Goal: Task Accomplishment & Management: Complete application form

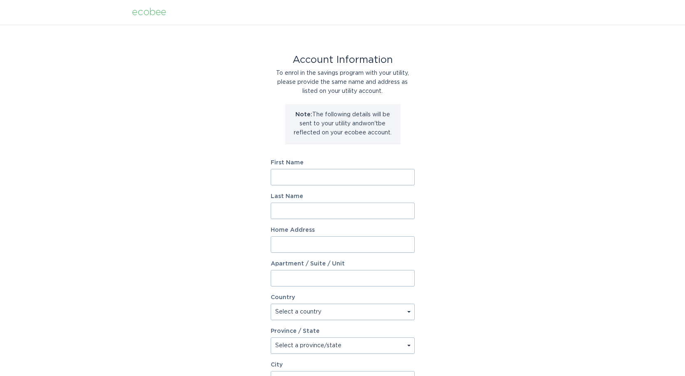
click at [301, 176] on input "First Name" at bounding box center [343, 177] width 144 height 16
type input "[PERSON_NAME]"
click at [314, 213] on input "Last Name" at bounding box center [343, 211] width 144 height 16
type input "[PERSON_NAME]"
click at [320, 240] on input "Home Address" at bounding box center [343, 245] width 144 height 16
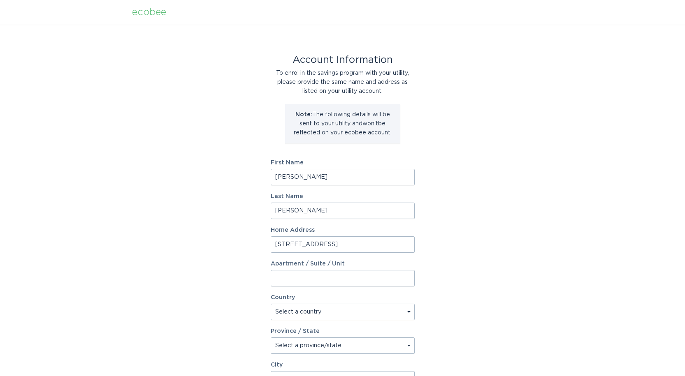
type input "[STREET_ADDRESS]"
click at [411, 312] on select "Select a country [GEOGRAPHIC_DATA] [GEOGRAPHIC_DATA]" at bounding box center [343, 312] width 144 height 16
select select "US"
click at [271, 304] on select "Select a country [GEOGRAPHIC_DATA] [GEOGRAPHIC_DATA]" at bounding box center [343, 312] width 144 height 16
click at [292, 346] on select "Select a province/state [US_STATE] [US_STATE] [US_STATE] [US_STATE] [US_STATE] …" at bounding box center [343, 346] width 144 height 16
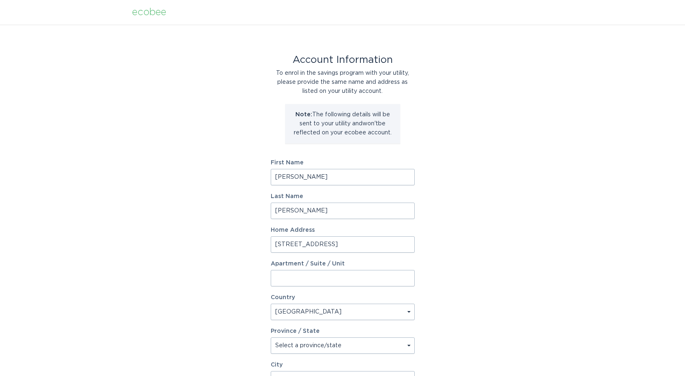
select select "LA"
click at [271, 338] on select "Select a province/state [US_STATE] [US_STATE] [US_STATE] [US_STATE] [US_STATE] …" at bounding box center [343, 346] width 144 height 16
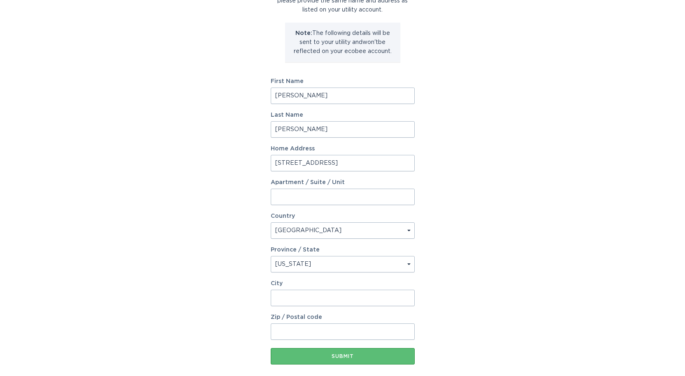
scroll to position [82, 0]
click at [290, 290] on input "City" at bounding box center [343, 297] width 144 height 16
type input "[GEOGRAPHIC_DATA]"
click at [295, 333] on input "Zip / Postal code" at bounding box center [343, 331] width 144 height 16
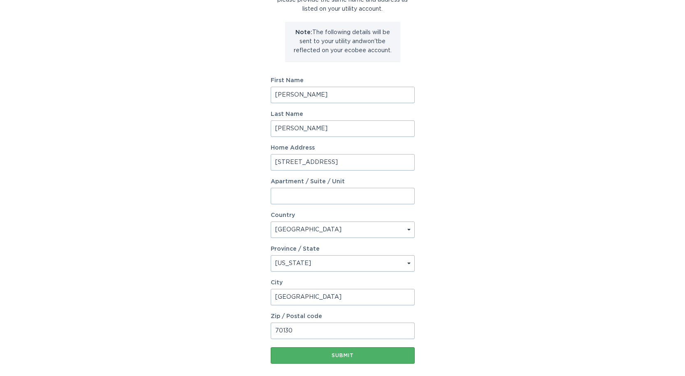
type input "70130"
click at [337, 353] on div "Submit" at bounding box center [343, 355] width 136 height 5
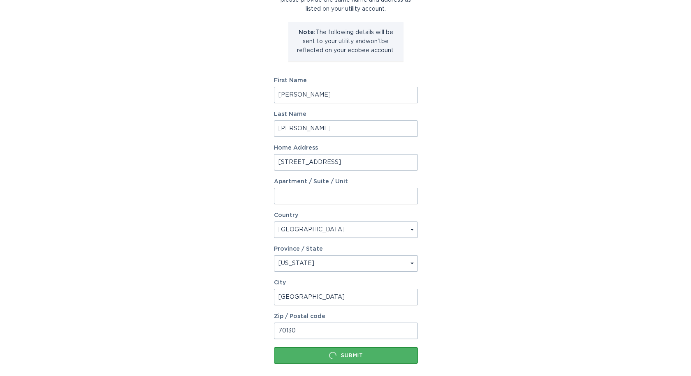
scroll to position [0, 0]
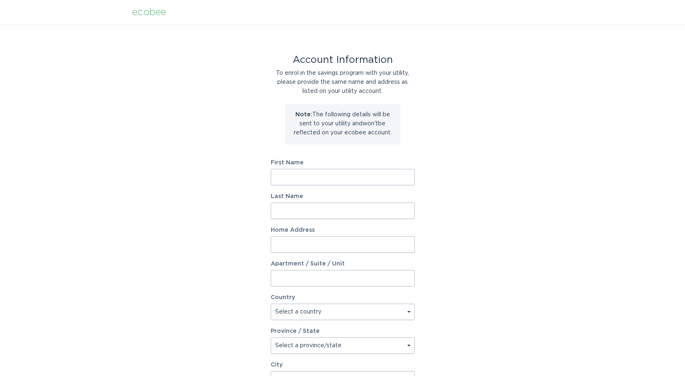
drag, startPoint x: 0, startPoint y: 0, endPoint x: 313, endPoint y: 172, distance: 357.0
click at [313, 172] on input "First Name" at bounding box center [343, 177] width 144 height 16
type input "[PERSON_NAME]"
click at [315, 208] on input "Last Name" at bounding box center [343, 211] width 144 height 16
type input "[PERSON_NAME]"
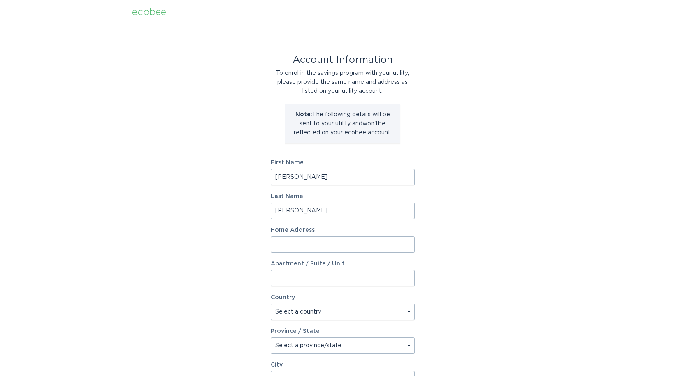
click at [316, 242] on input "Home Address" at bounding box center [343, 245] width 144 height 16
type input "[STREET_ADDRESS]"
click at [302, 314] on select "Select a country [GEOGRAPHIC_DATA] [GEOGRAPHIC_DATA]" at bounding box center [343, 312] width 144 height 16
select select "US"
click at [271, 304] on select "Select a country [GEOGRAPHIC_DATA] [GEOGRAPHIC_DATA]" at bounding box center [343, 312] width 144 height 16
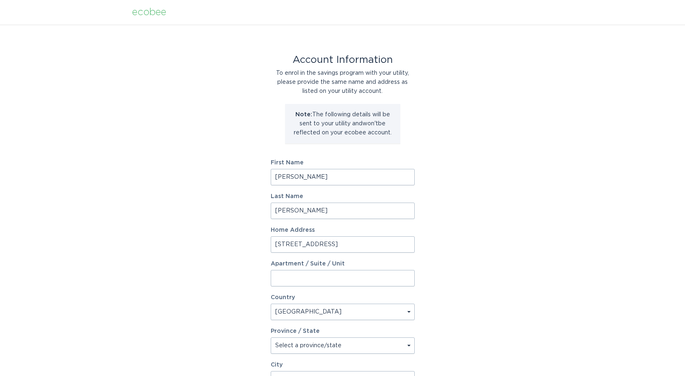
click at [301, 342] on select "Select a province/state [US_STATE] [US_STATE] [US_STATE] [US_STATE] [US_STATE] …" at bounding box center [343, 346] width 144 height 16
select select "LA"
click at [271, 338] on select "Select a province/state [US_STATE] [US_STATE] [US_STATE] [US_STATE] [US_STATE] …" at bounding box center [343, 346] width 144 height 16
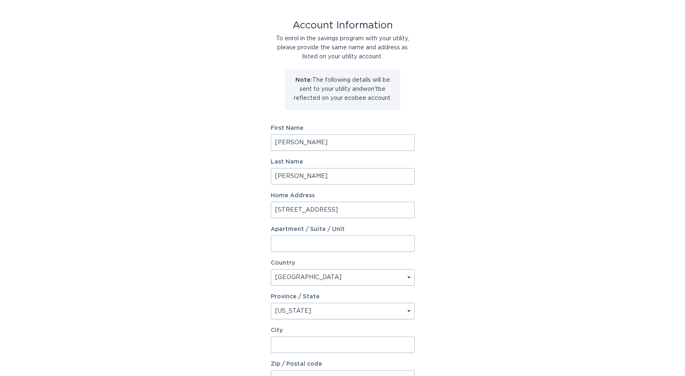
scroll to position [82, 0]
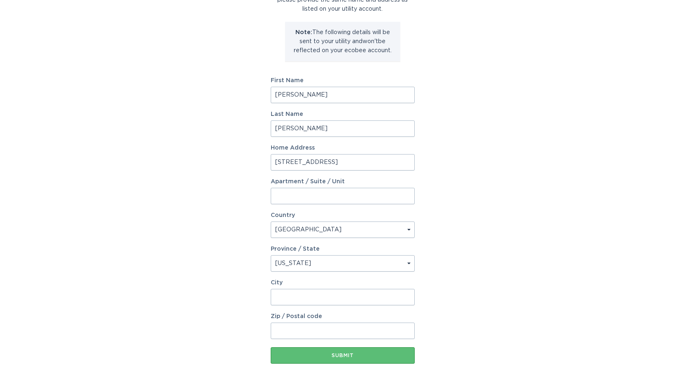
click at [294, 293] on input "City" at bounding box center [343, 297] width 144 height 16
type input "[GEOGRAPHIC_DATA]"
click at [340, 323] on div "Zip / Postal code" at bounding box center [343, 327] width 144 height 26
click at [336, 327] on input "Zip / Postal code" at bounding box center [343, 331] width 144 height 16
type input "1"
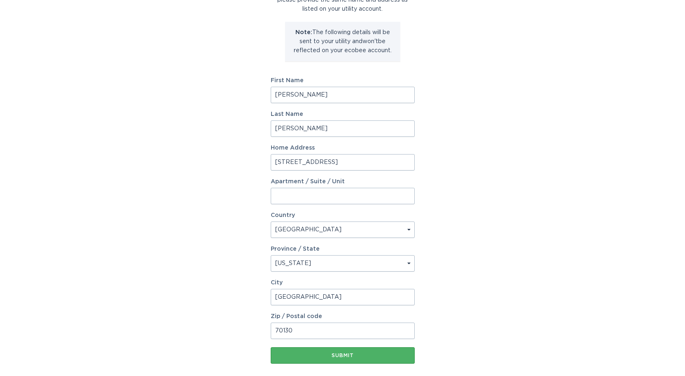
type input "70130"
click at [346, 357] on div "Submit" at bounding box center [343, 355] width 136 height 5
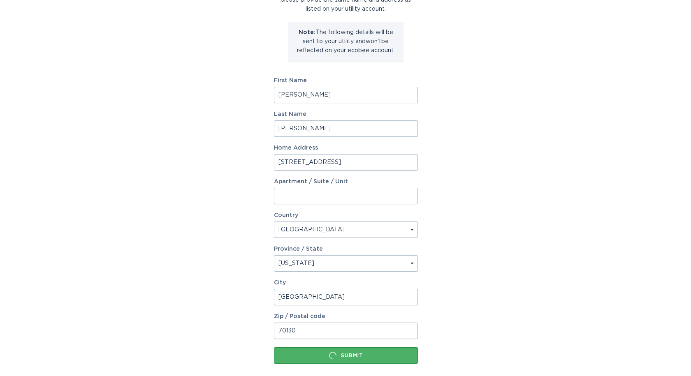
scroll to position [0, 0]
